Goal: Check status: Check status

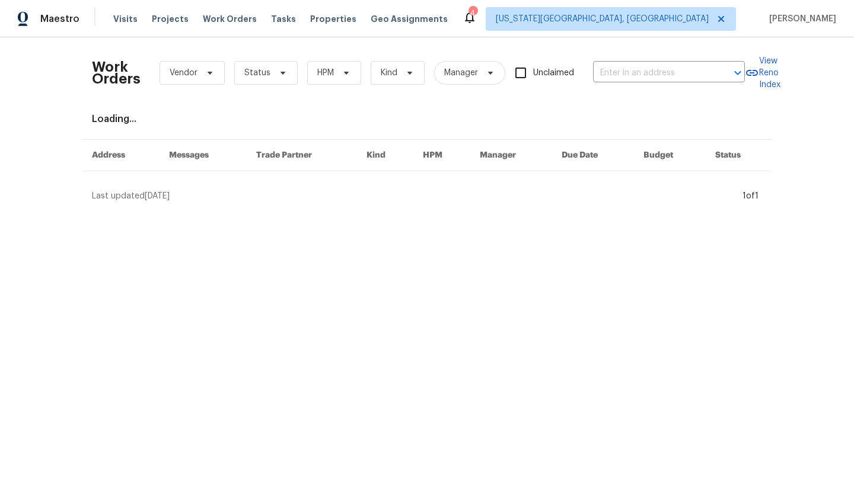
click at [477, 17] on div "4" at bounding box center [472, 13] width 8 height 12
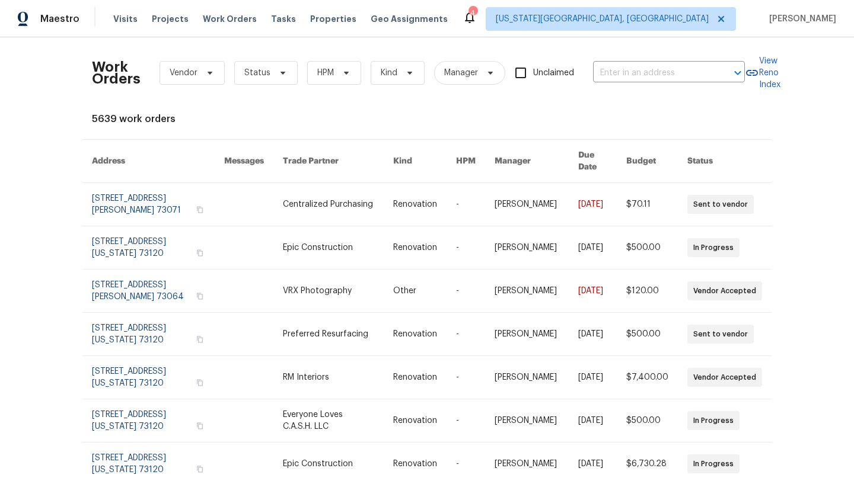
click at [477, 17] on div "4" at bounding box center [472, 13] width 8 height 12
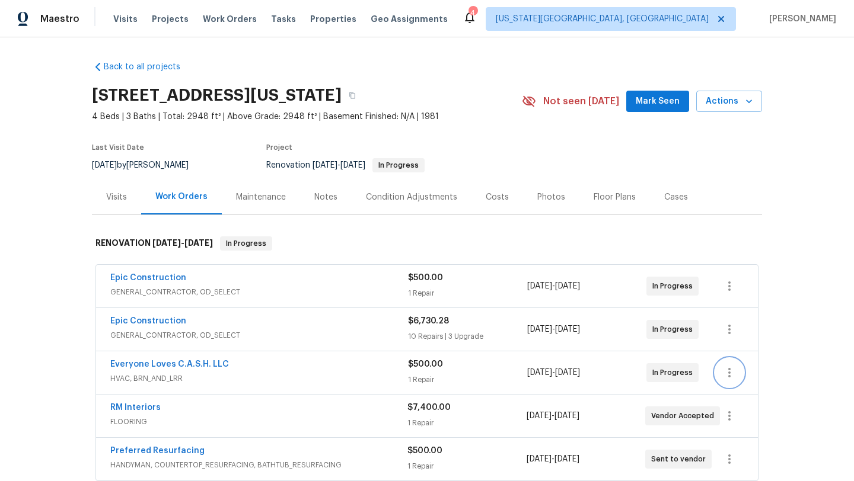
click at [731, 375] on icon "button" at bounding box center [729, 373] width 14 height 14
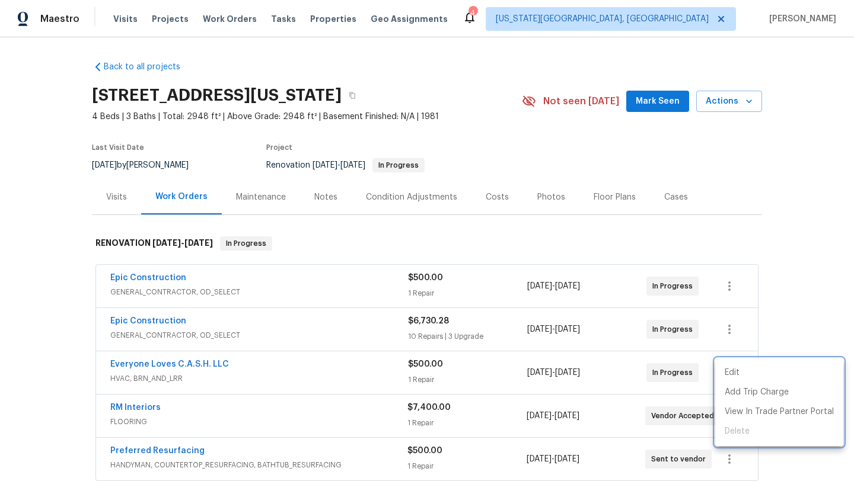
click at [171, 361] on div at bounding box center [427, 240] width 854 height 481
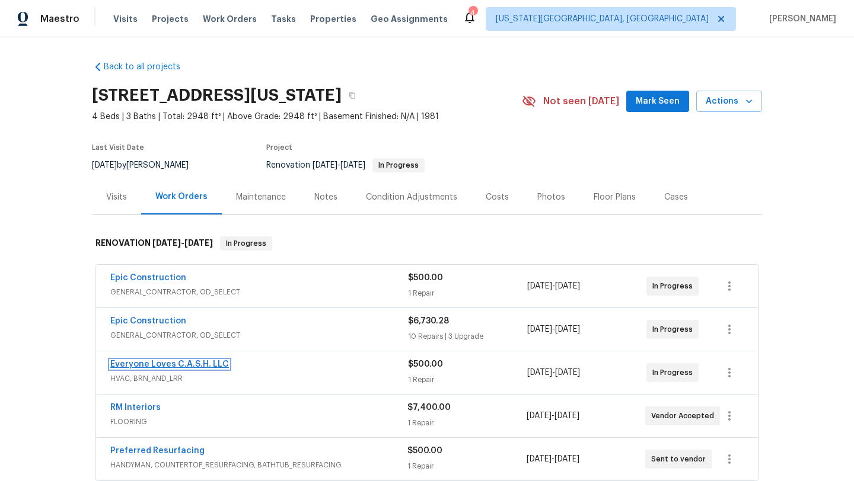
click at [177, 361] on link "Everyone Loves C.A.S.H. LLC" at bounding box center [169, 364] width 119 height 8
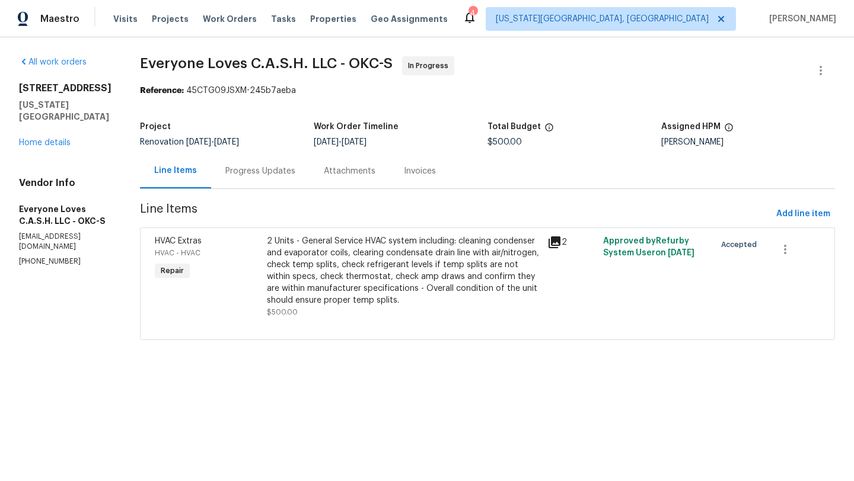
click at [372, 170] on div "Attachments" at bounding box center [350, 171] width 52 height 12
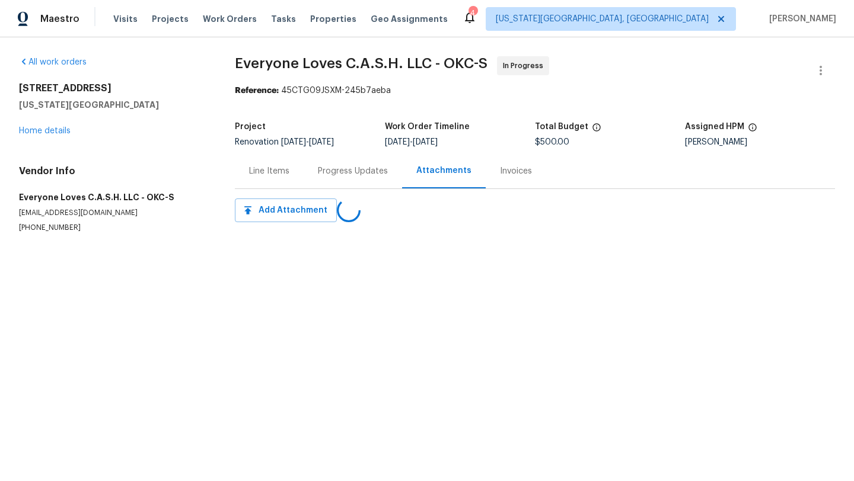
click at [370, 170] on div "Progress Updates" at bounding box center [353, 171] width 70 height 12
